Goal: Transaction & Acquisition: Purchase product/service

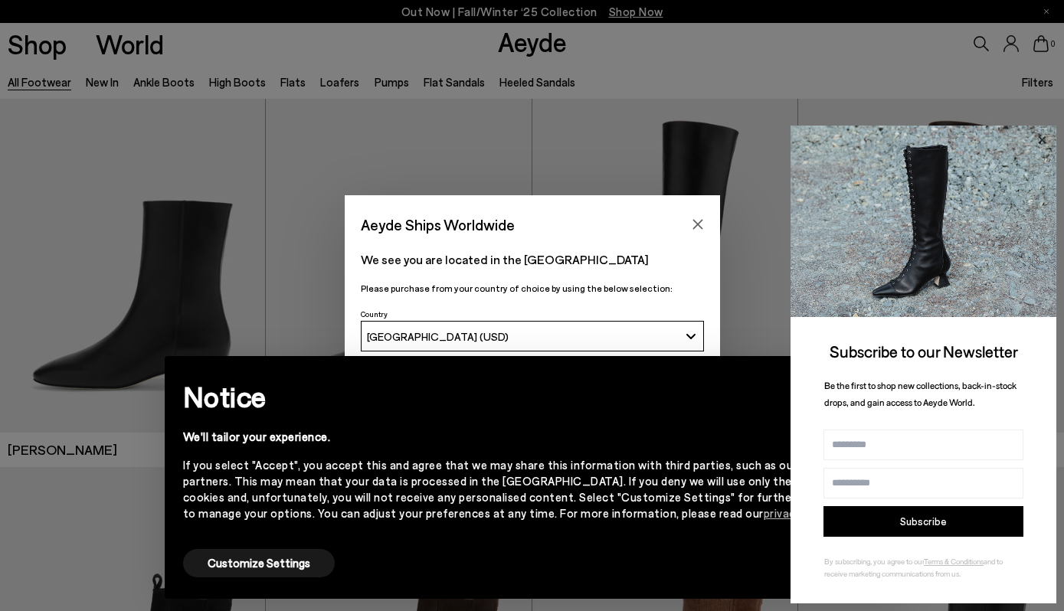
click at [1046, 139] on icon at bounding box center [1042, 140] width 20 height 20
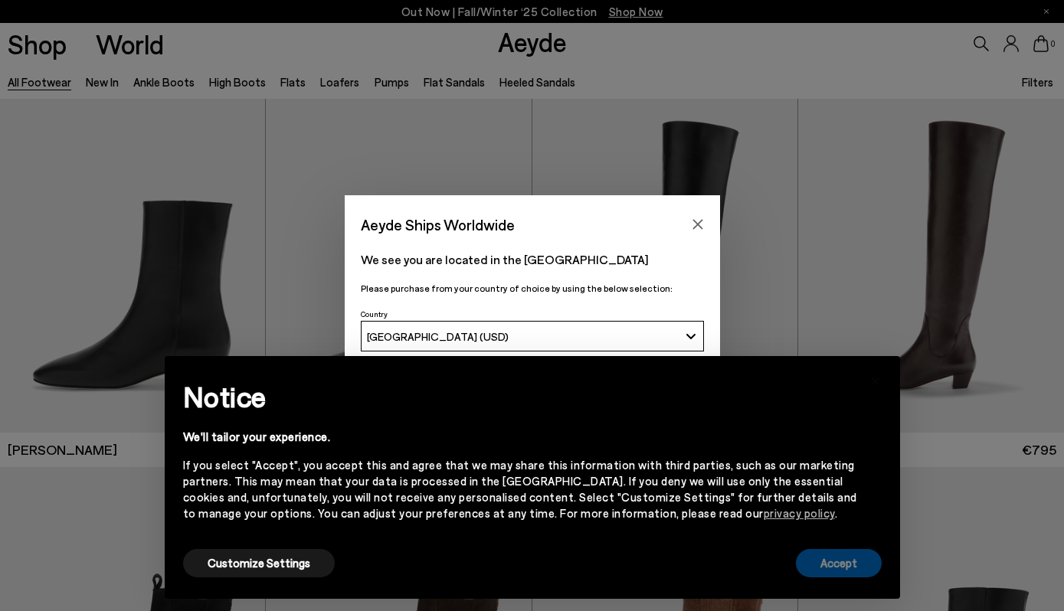
click at [830, 564] on button "Accept" at bounding box center [839, 563] width 86 height 28
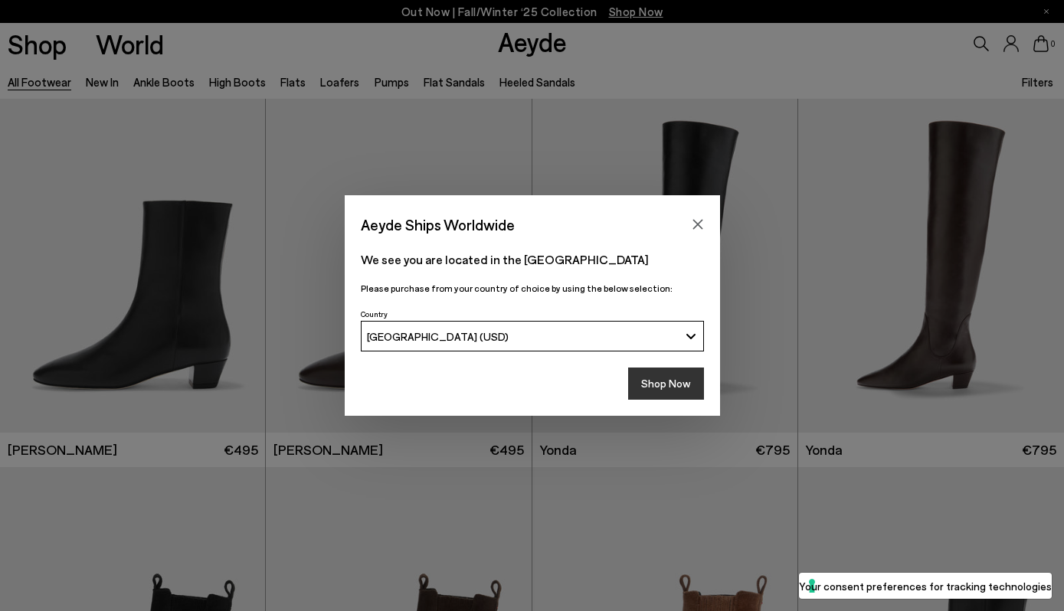
click at [669, 385] on button "Shop Now" at bounding box center [666, 384] width 76 height 32
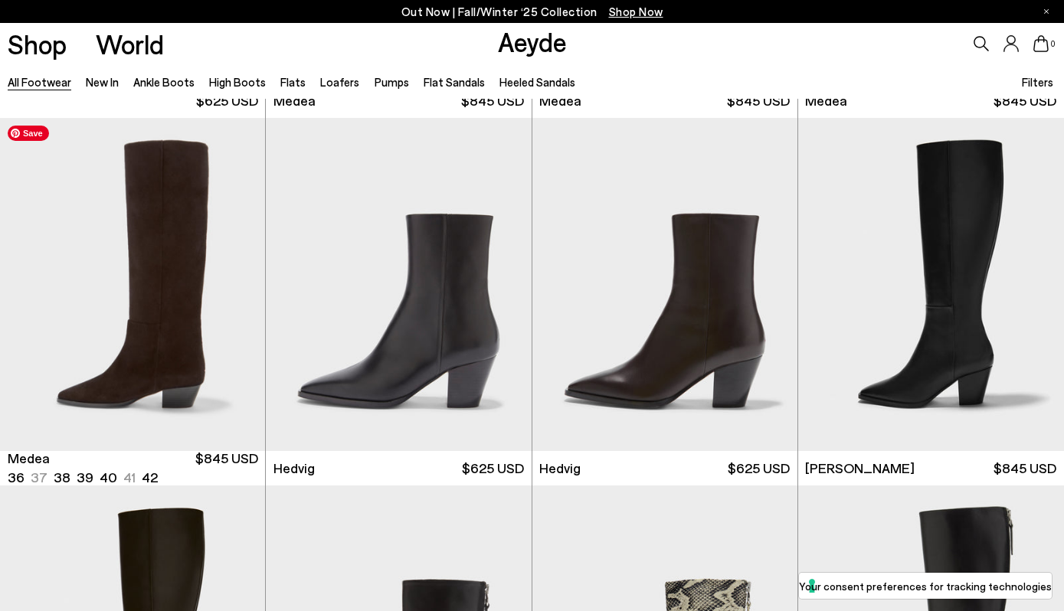
scroll to position [1091, 0]
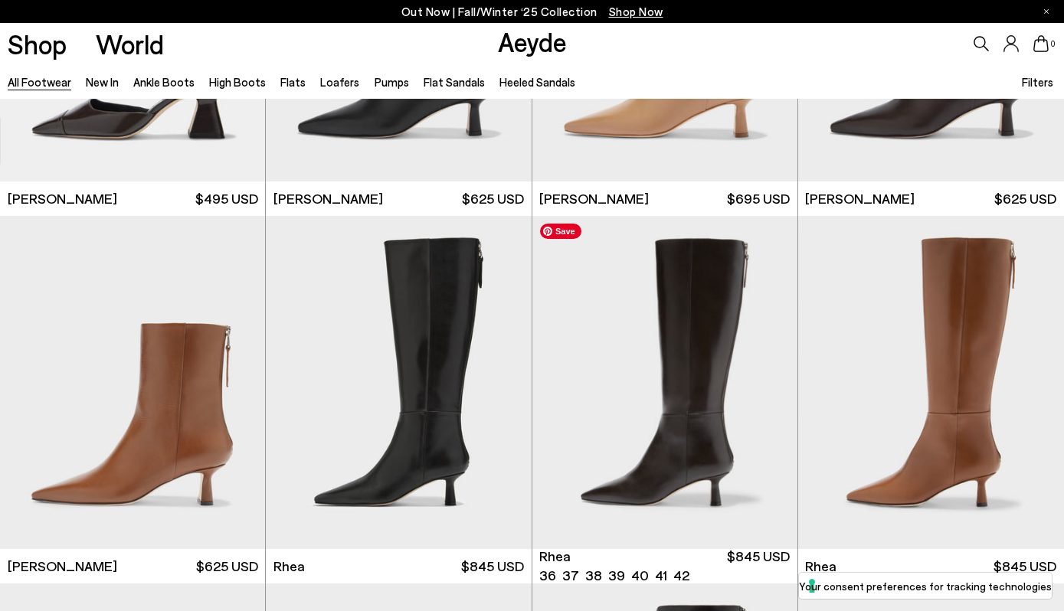
scroll to position [2828, 0]
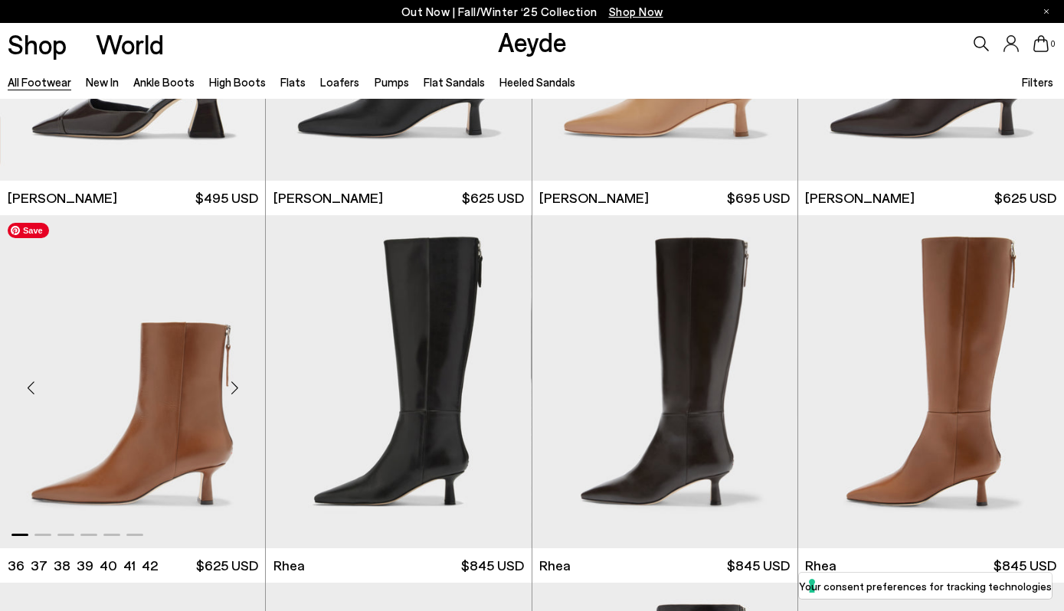
click at [140, 456] on img "1 / 6" at bounding box center [132, 381] width 265 height 333
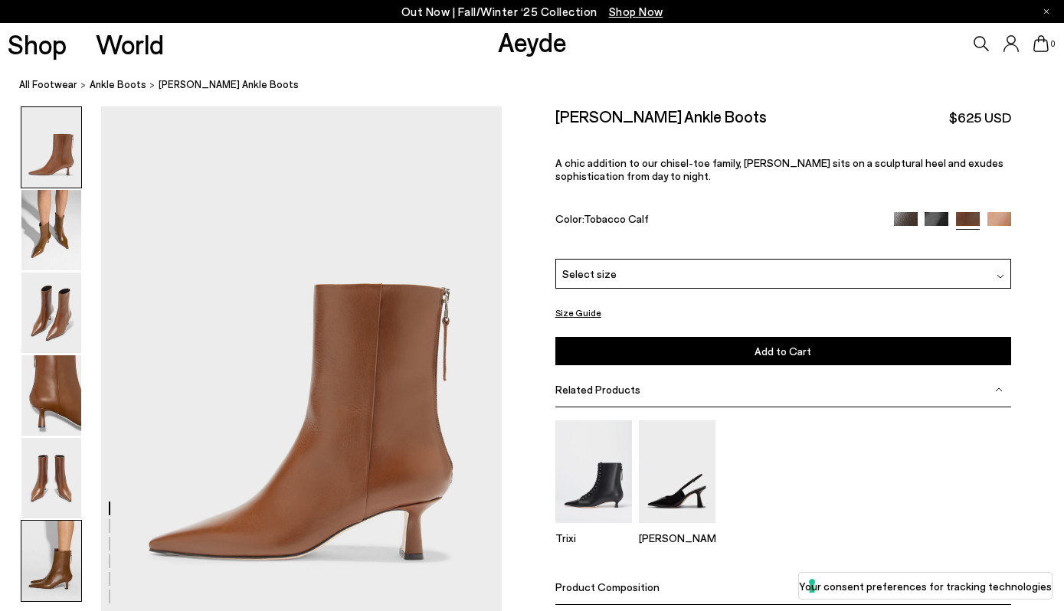
click at [58, 575] on img at bounding box center [51, 561] width 60 height 80
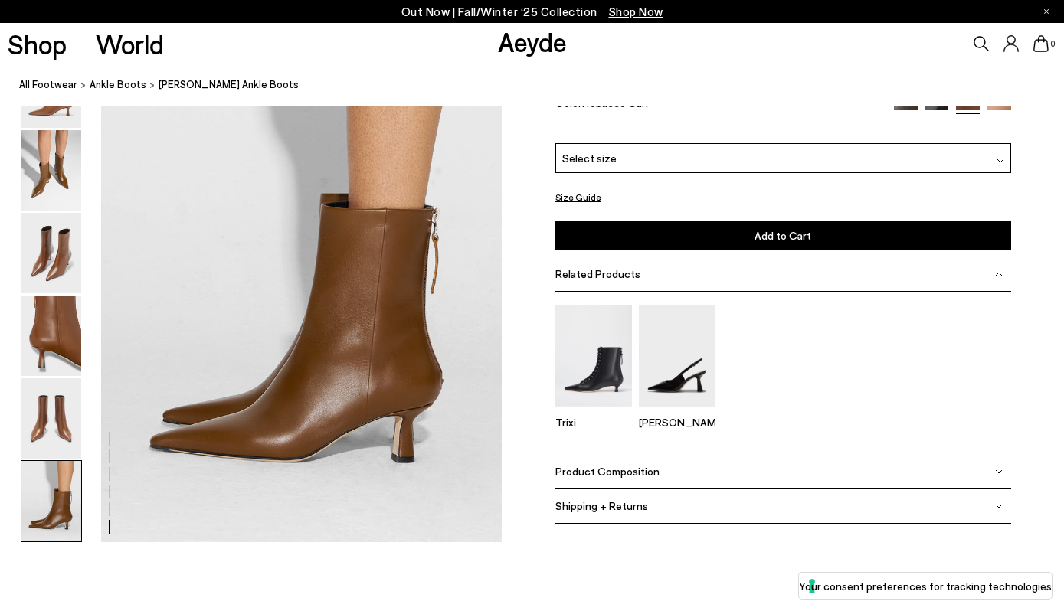
scroll to position [2790, 0]
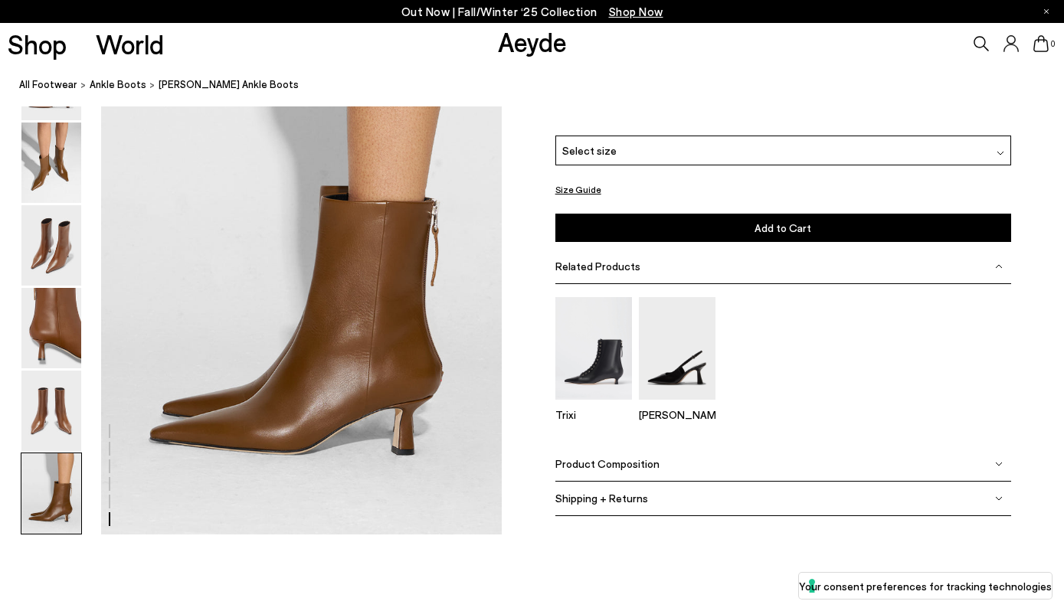
click at [665, 152] on div "Select size" at bounding box center [783, 151] width 456 height 30
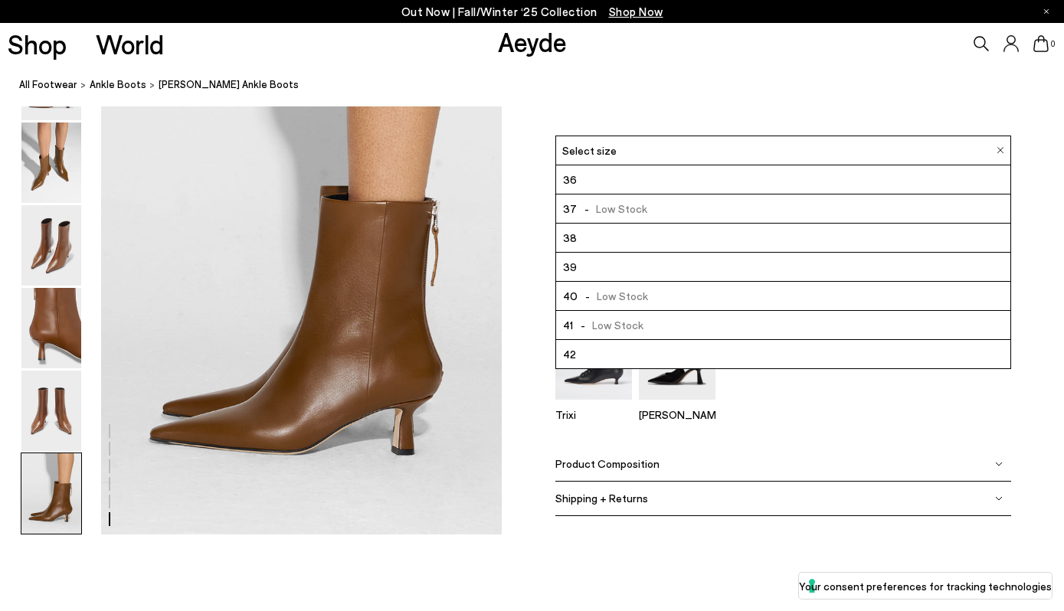
click at [645, 244] on li "38" at bounding box center [783, 238] width 454 height 29
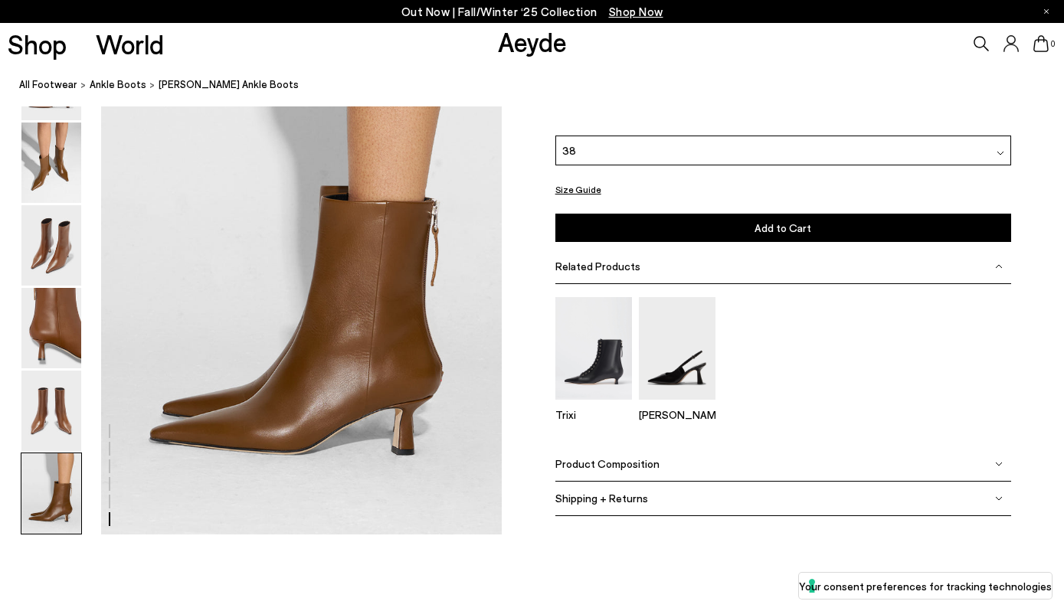
click at [640, 152] on div "38" at bounding box center [783, 151] width 456 height 30
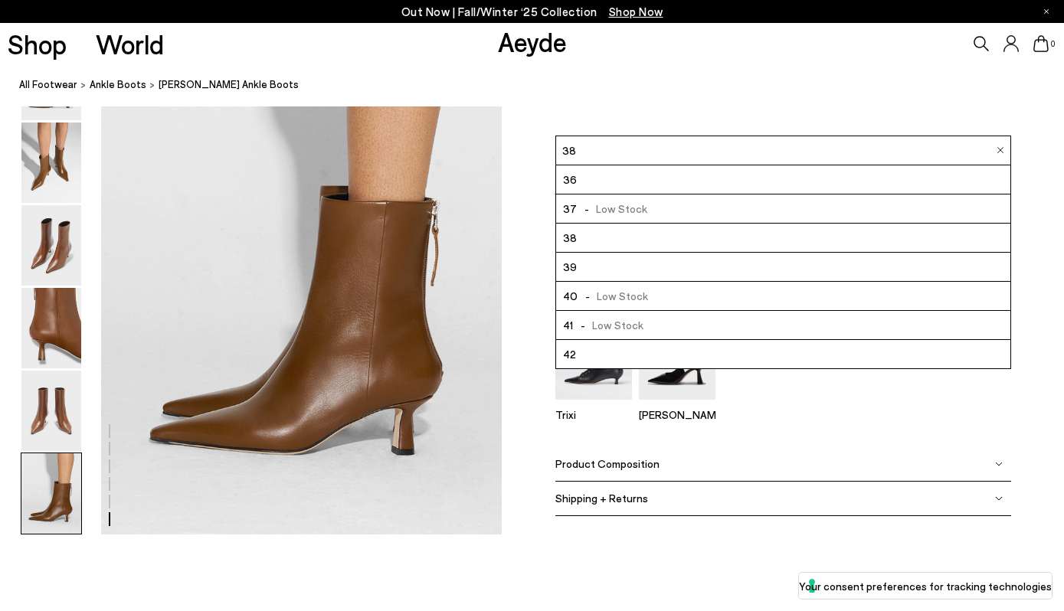
click at [623, 266] on li "39" at bounding box center [783, 267] width 454 height 29
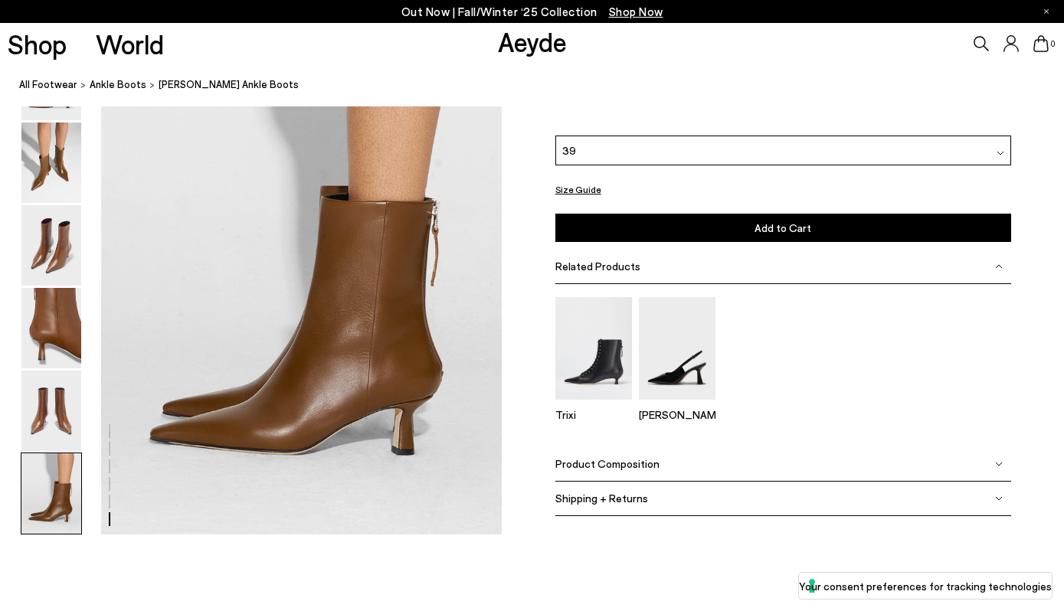
click at [759, 231] on span "Add to Cart" at bounding box center [782, 227] width 57 height 13
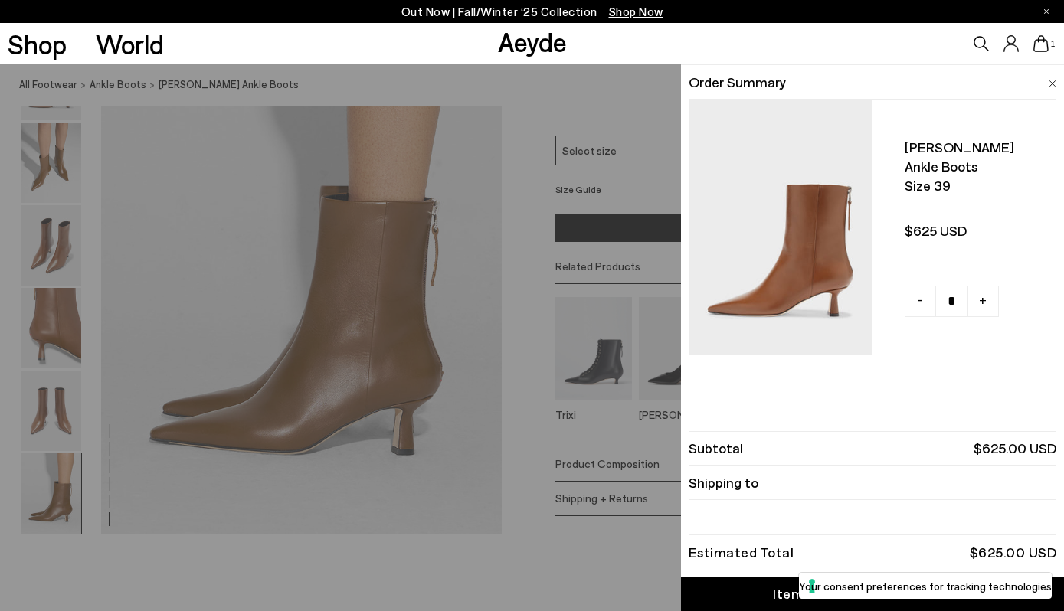
click at [574, 98] on div "Quick Add Color Size View Details Order Summary Rowan chiseled ankle boots Size…" at bounding box center [532, 337] width 1064 height 547
